Goal: Task Accomplishment & Management: Manage account settings

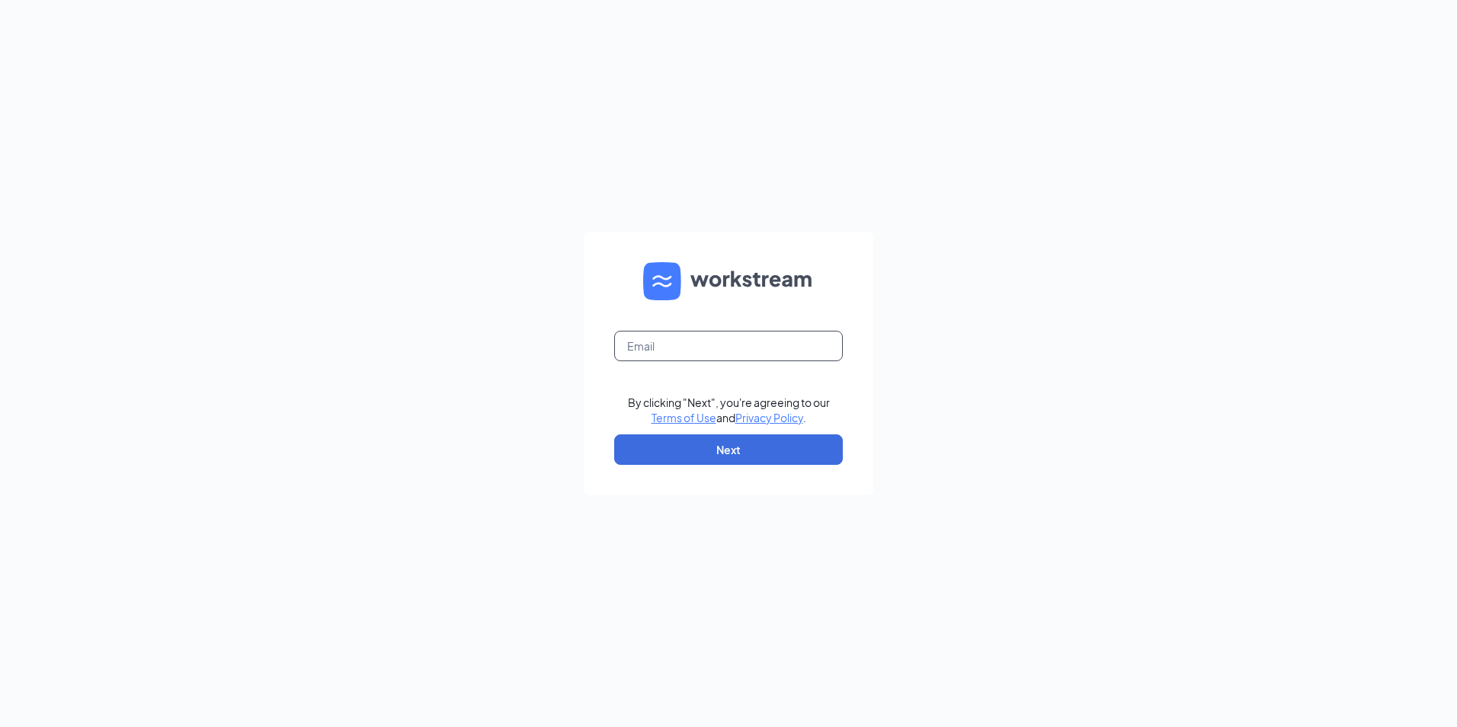
click at [681, 347] on input "text" at bounding box center [728, 346] width 229 height 30
type input "cegele@prosoftware.com"
click at [1000, 360] on div "cegele@prosoftware.com By clicking "Next", you're agreeing to our Terms of Use …" at bounding box center [728, 363] width 1457 height 727
drag, startPoint x: 770, startPoint y: 350, endPoint x: 477, endPoint y: 348, distance: 293.3
click at [477, 348] on div "cegele@prosoftware.com By clicking "Next", you're agreeing to our Terms of Use …" at bounding box center [728, 363] width 1457 height 727
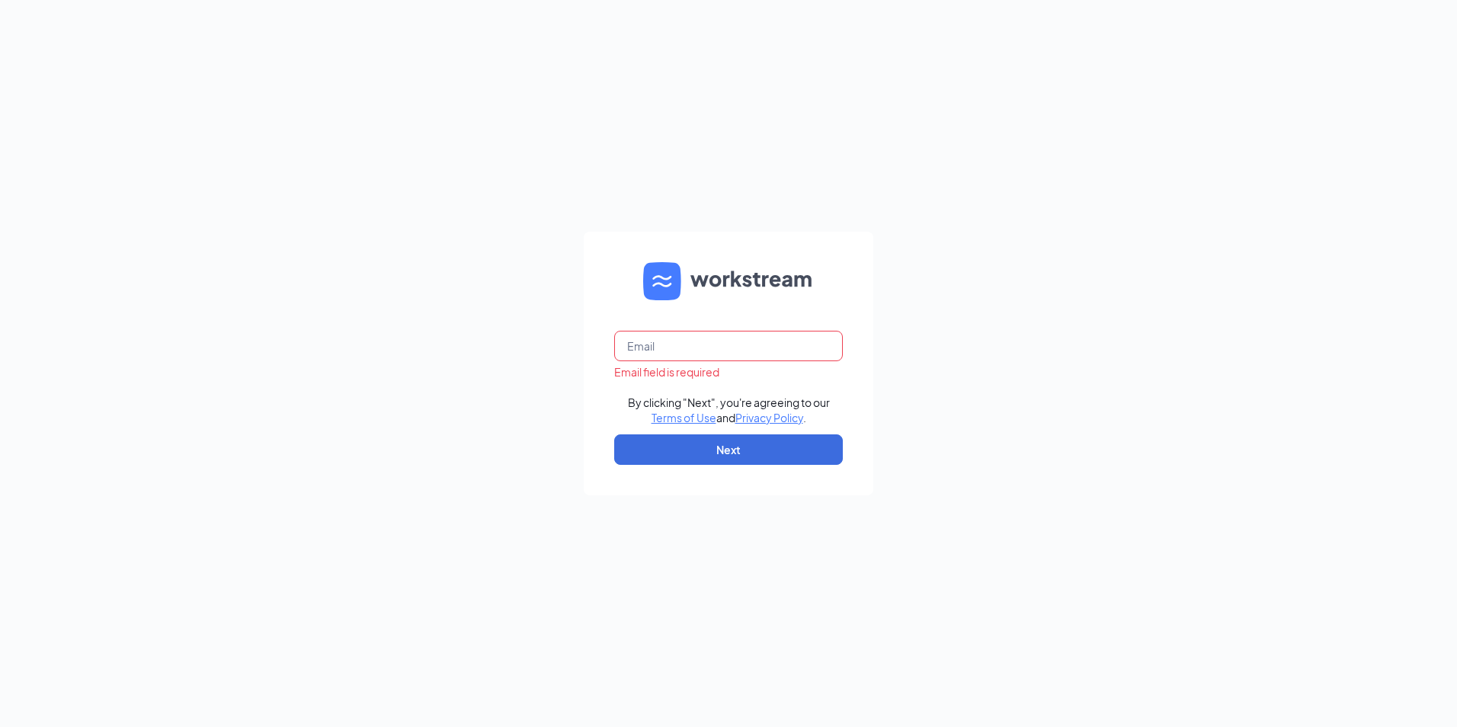
click at [315, 258] on div "Email field is required By clicking "Next", you're agreeing to our Terms of Use…" at bounding box center [728, 363] width 1457 height 727
click at [689, 346] on input "text" at bounding box center [728, 346] width 229 height 30
paste input "nmoledina@groupmgmt.com"
type input "nmoledina@groupmgmt.com"
click at [1027, 338] on div "nmoledina@groupmgmt.com By clicking "Next", you're agreeing to our Terms of Use…" at bounding box center [728, 363] width 1457 height 727
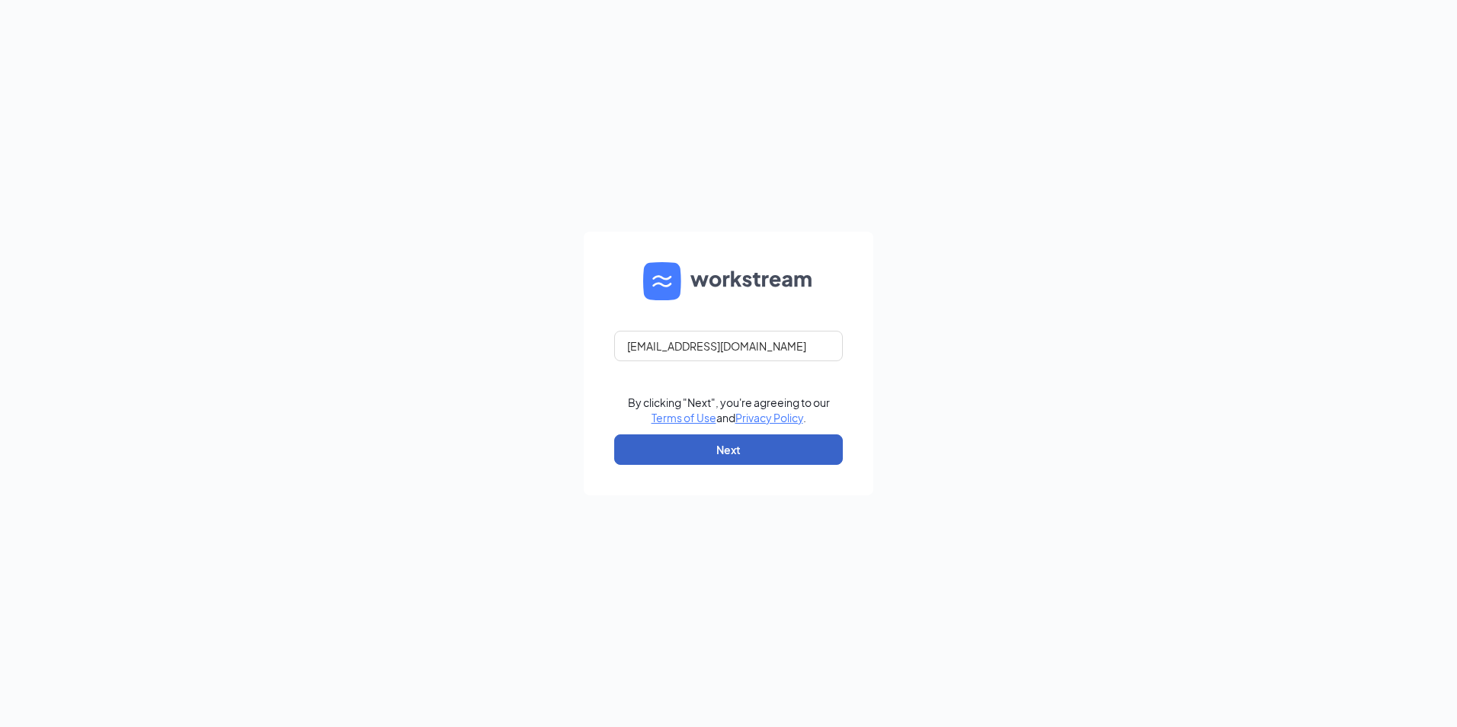
click at [684, 443] on button "Next" at bounding box center [728, 449] width 229 height 30
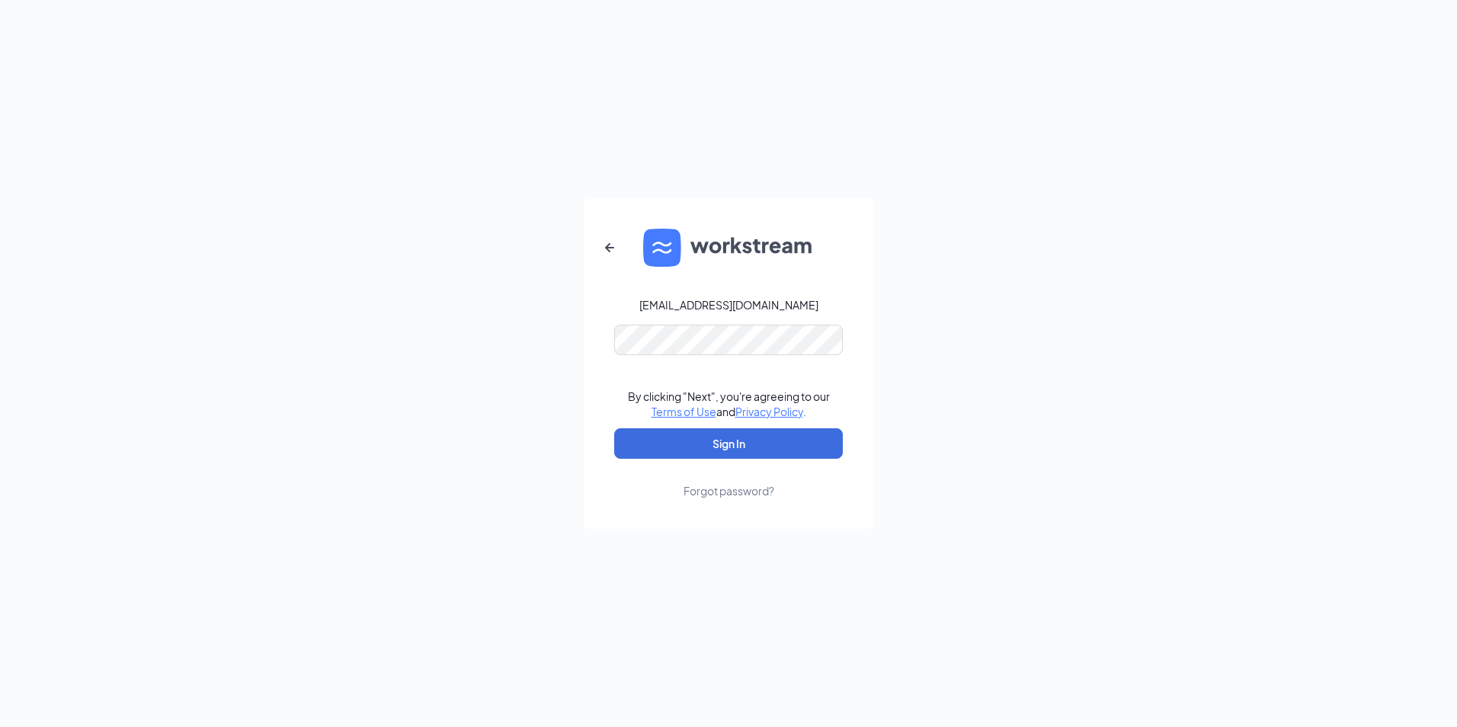
click at [1066, 366] on div "nmoledina@groupmgmt.com By clicking "Next", you're agreeing to our Terms of Use…" at bounding box center [728, 363] width 1457 height 727
click at [728, 439] on button "Sign In" at bounding box center [728, 443] width 229 height 30
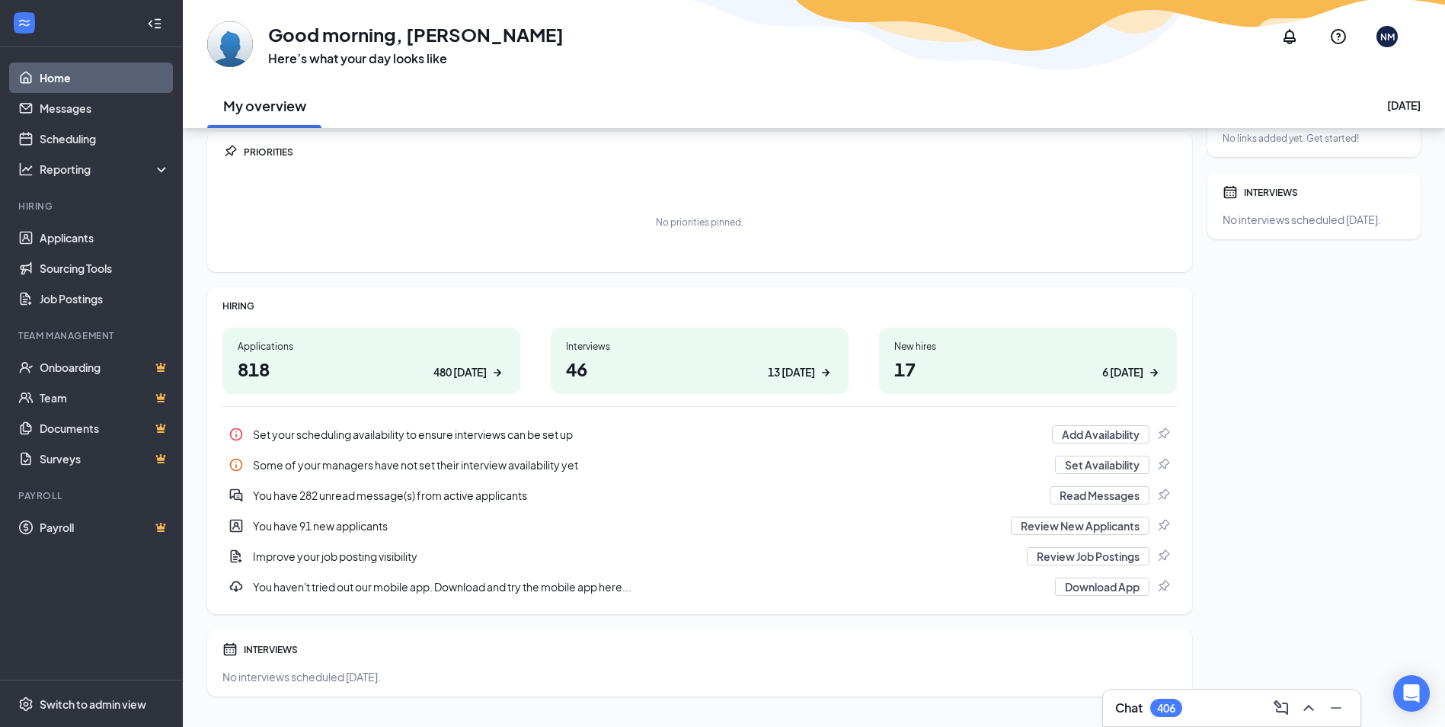
scroll to position [78, 0]
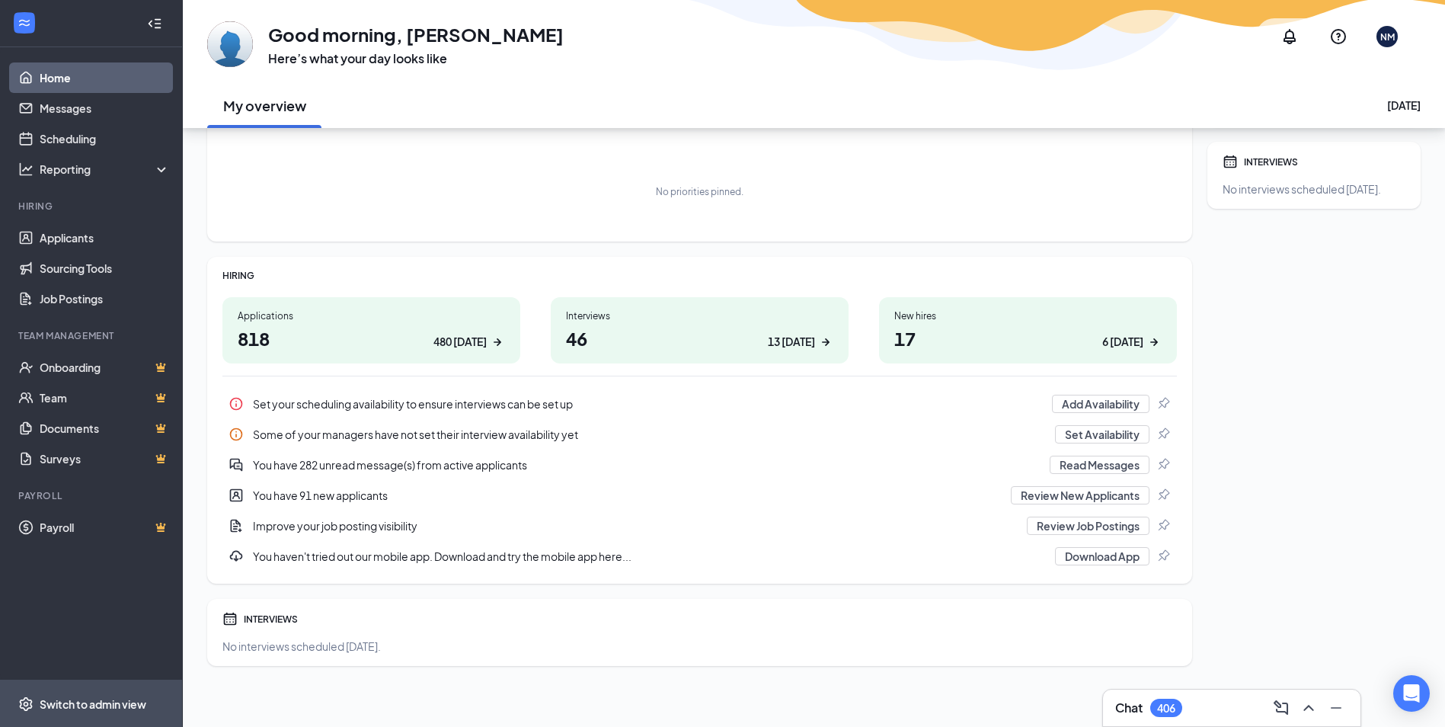
click at [82, 708] on div "Switch to admin view" at bounding box center [93, 703] width 107 height 15
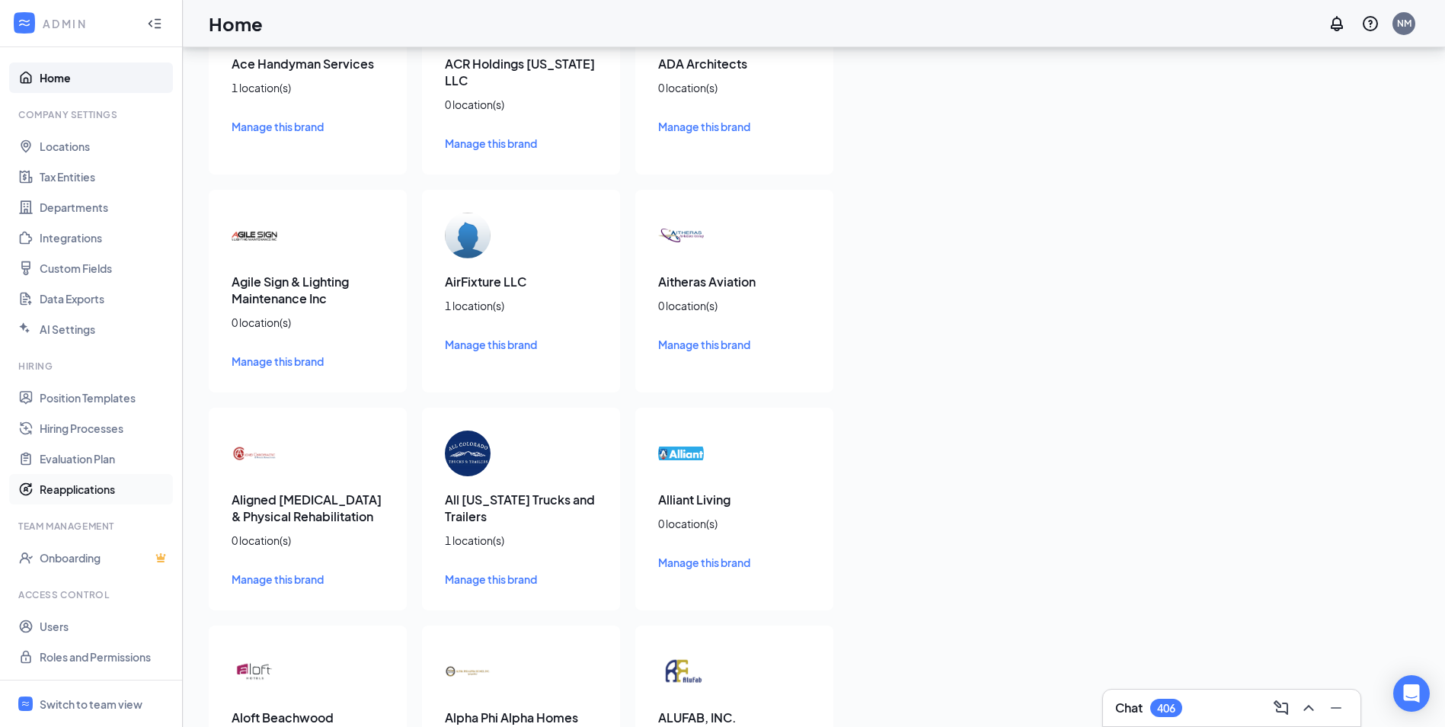
scroll to position [381, 0]
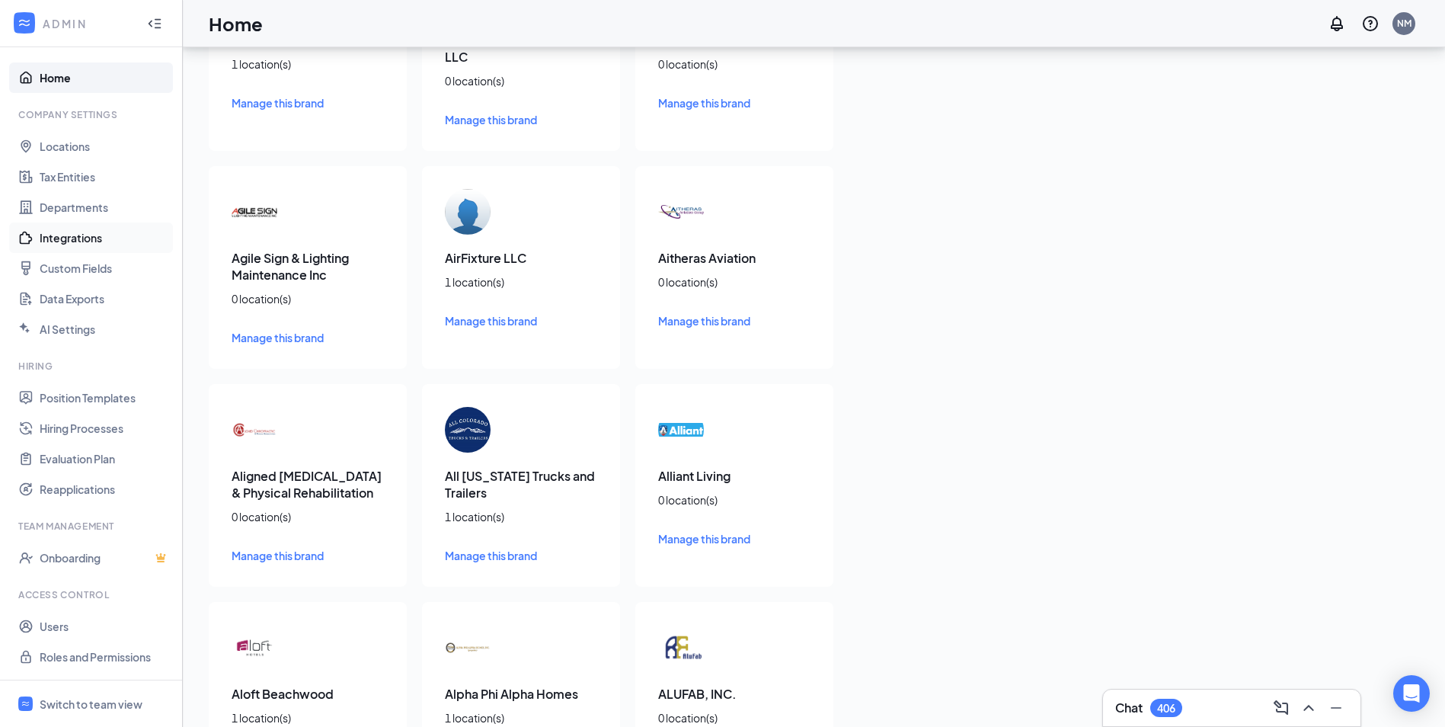
click at [86, 236] on link "Integrations" at bounding box center [105, 237] width 130 height 30
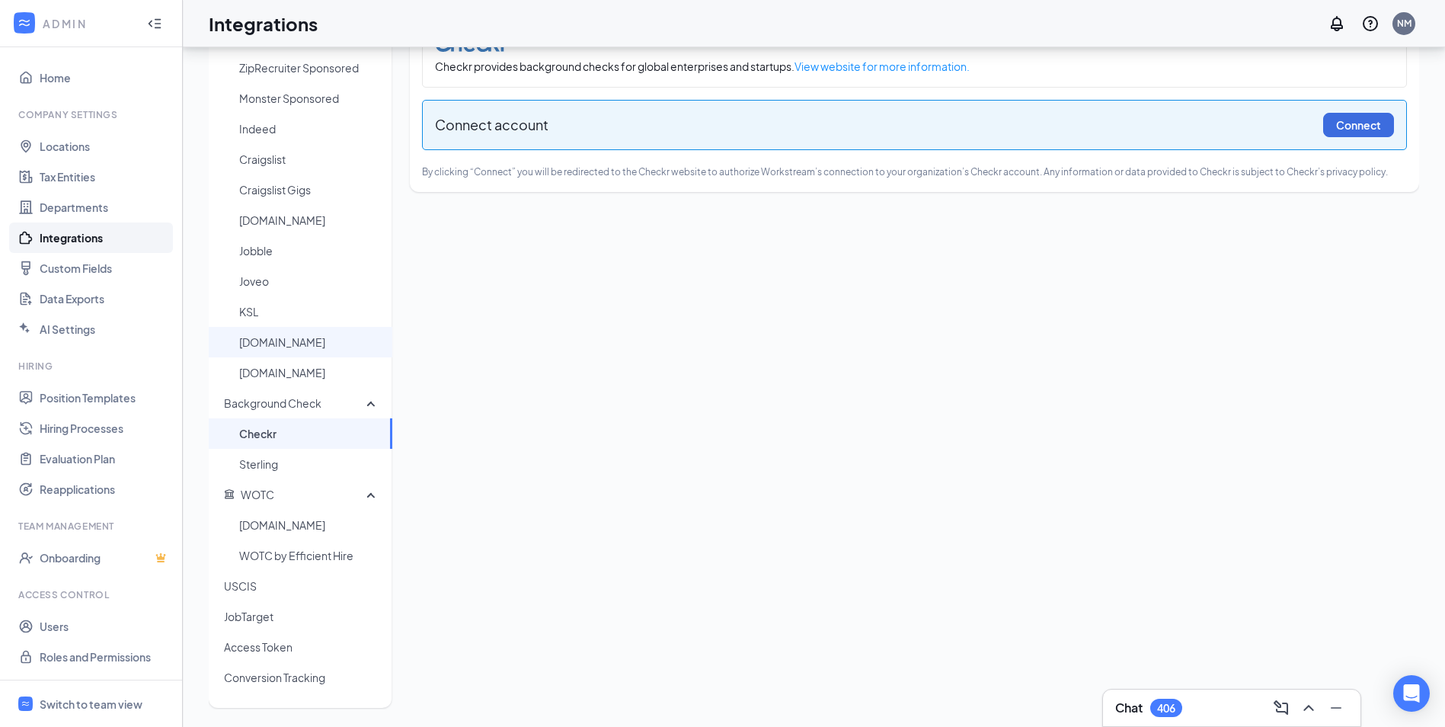
scroll to position [59, 0]
click at [285, 641] on span "Access Token" at bounding box center [302, 646] width 156 height 30
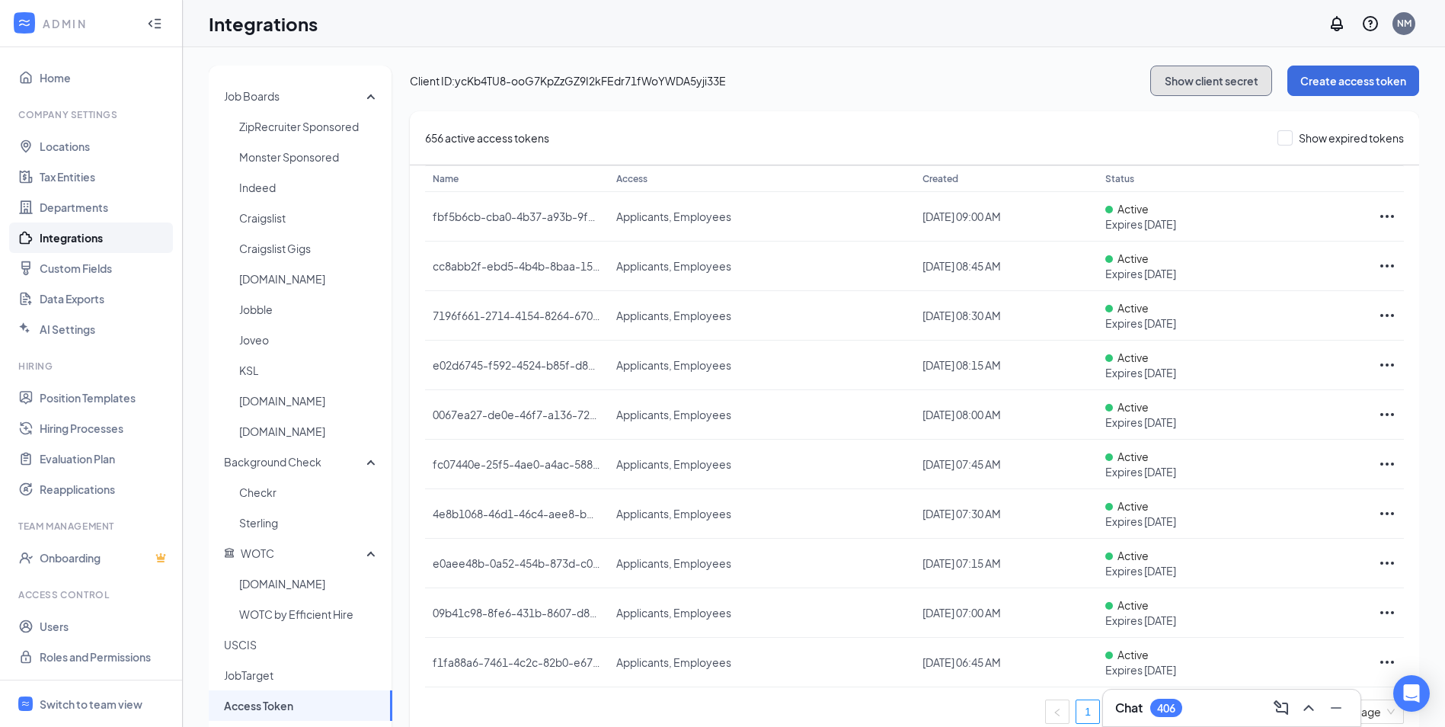
click at [1182, 79] on button "Show client secret" at bounding box center [1211, 81] width 122 height 30
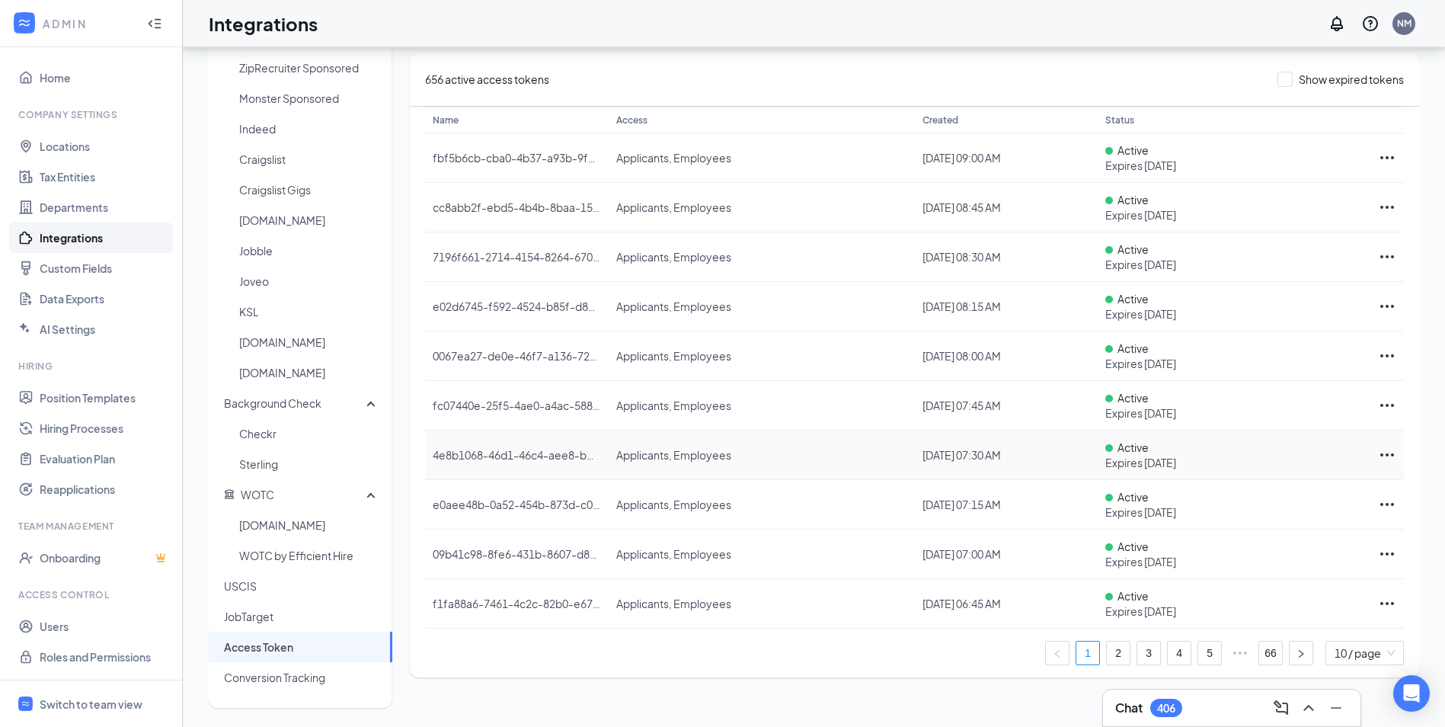
scroll to position [59, 0]
click at [71, 561] on link "Onboarding" at bounding box center [105, 557] width 130 height 30
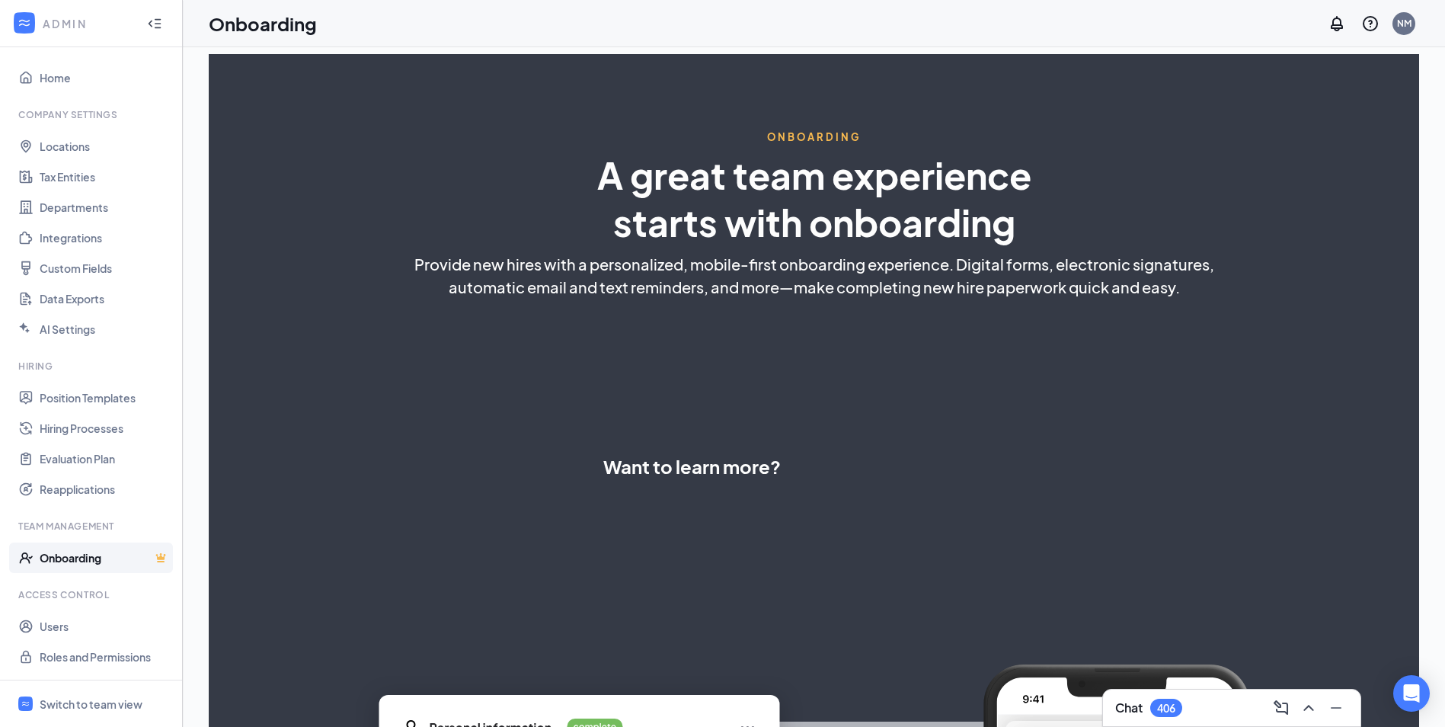
select select "US"
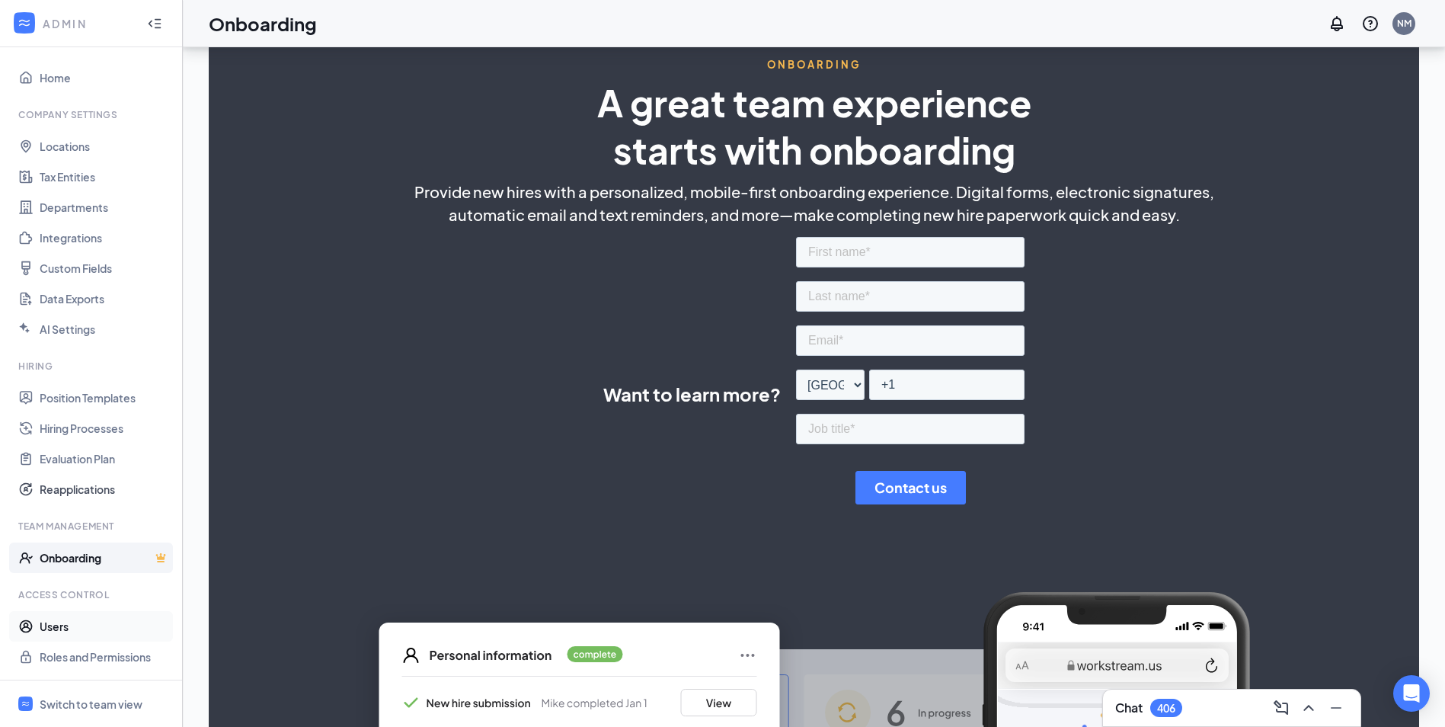
scroll to position [76, 0]
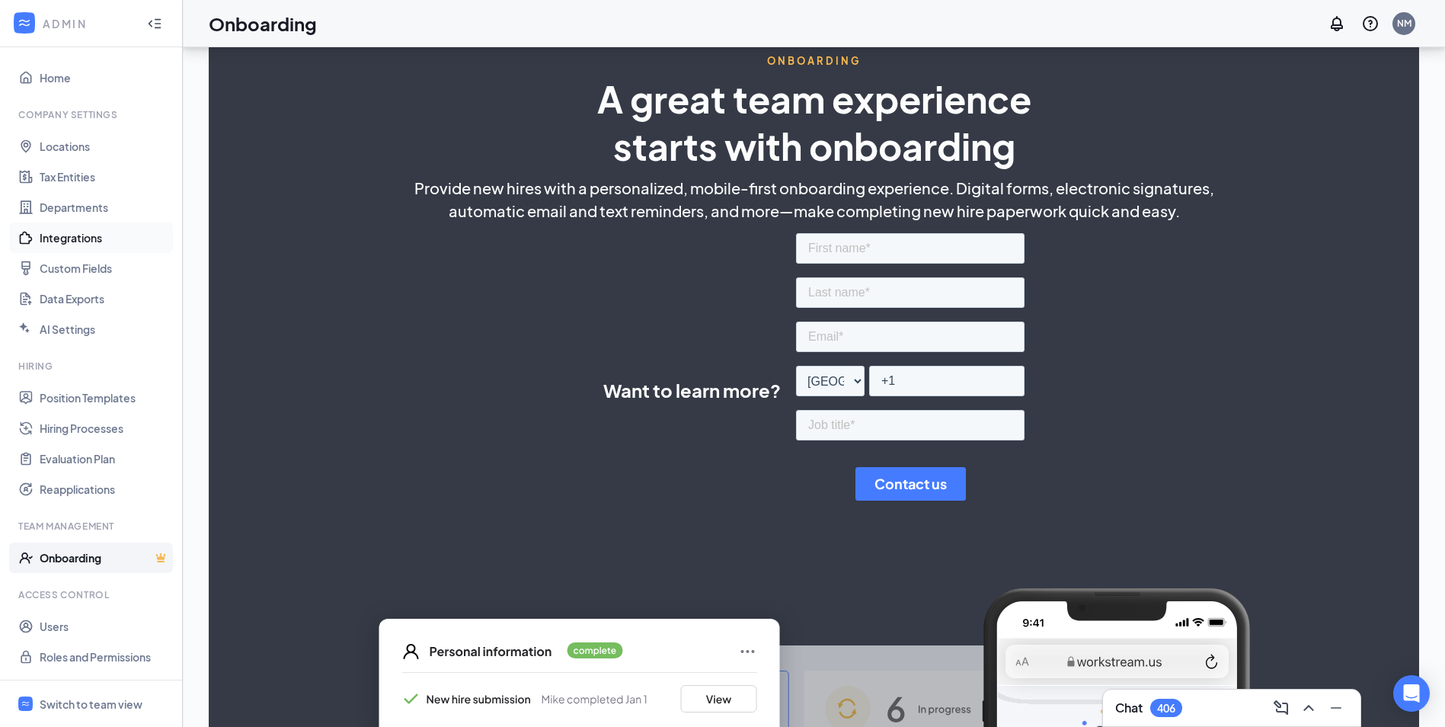
click at [102, 242] on link "Integrations" at bounding box center [105, 237] width 130 height 30
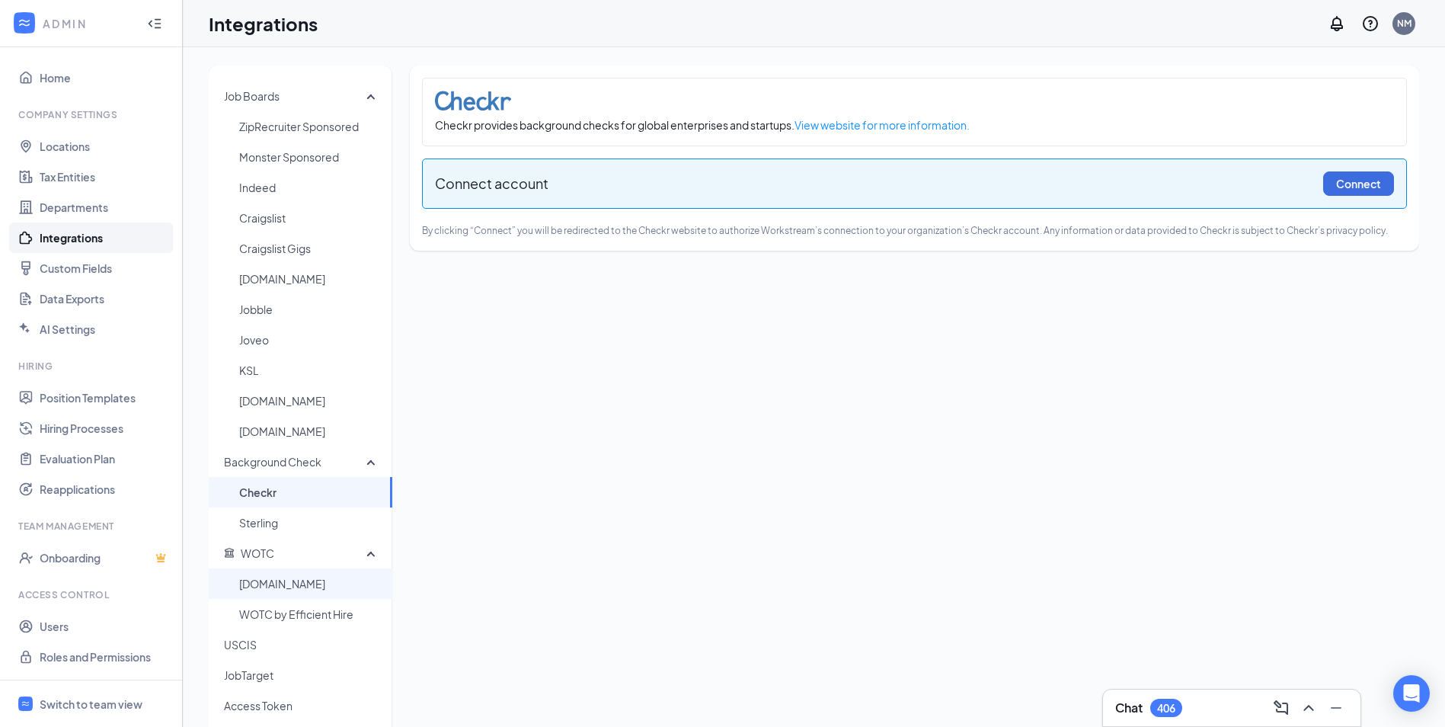
scroll to position [59, 0]
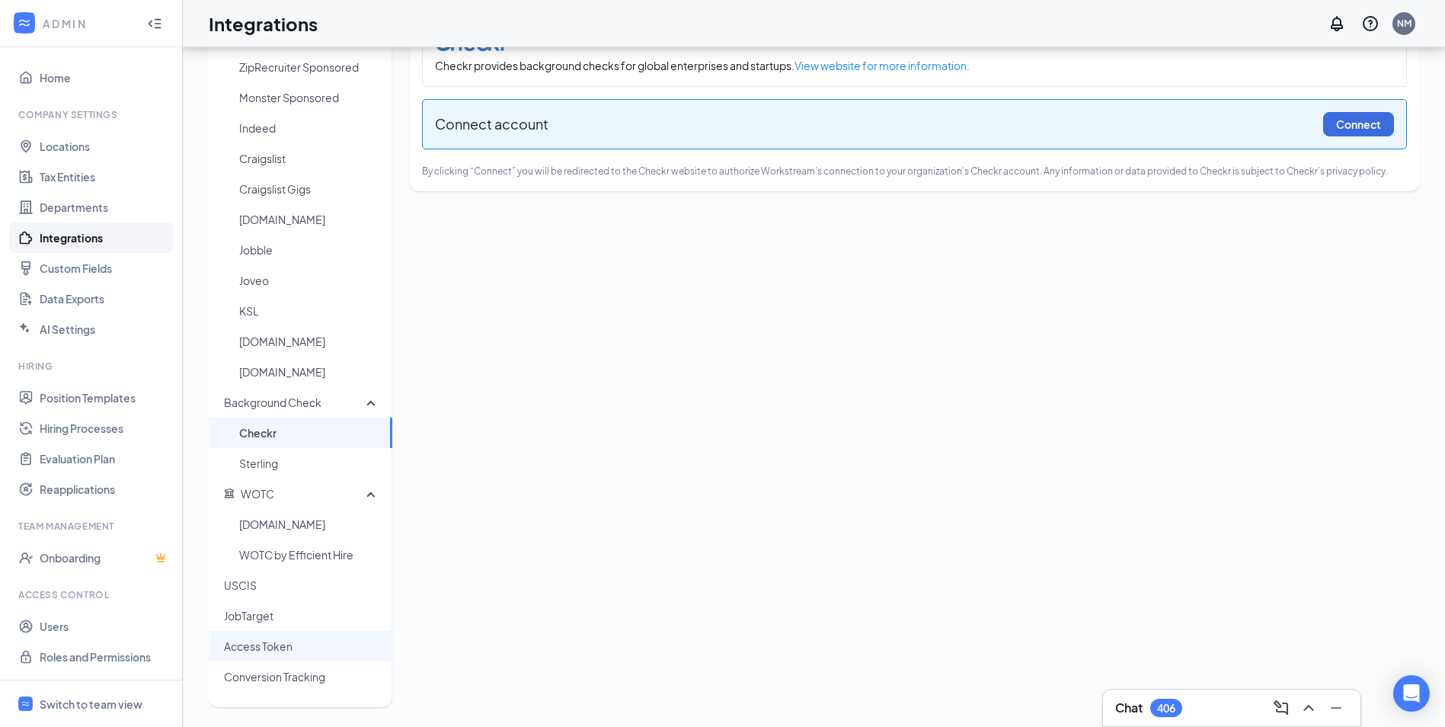
click at [302, 645] on span "Access Token" at bounding box center [302, 646] width 156 height 30
